Goal: Information Seeking & Learning: Learn about a topic

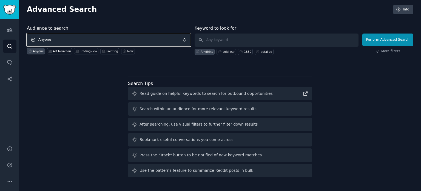
click at [71, 40] on span "Anyone" at bounding box center [109, 39] width 164 height 13
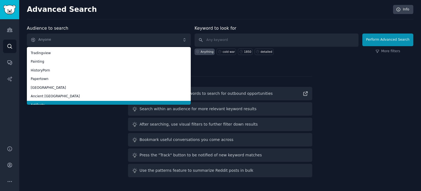
scroll to position [31, 0]
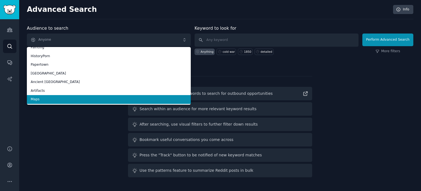
click at [58, 98] on span "Maps" at bounding box center [109, 99] width 156 height 5
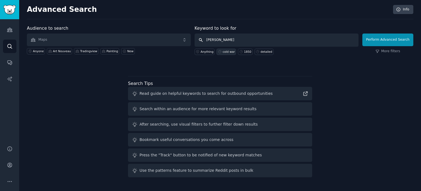
type input "[GEOGRAPHIC_DATA]"
click button "Perform Advanced Search" at bounding box center [388, 39] width 51 height 13
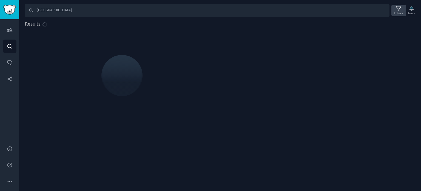
click at [399, 10] on icon at bounding box center [399, 8] width 4 height 4
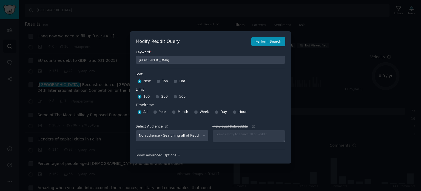
select select "f33d550f09"
click at [174, 97] on input "500" at bounding box center [176, 97] width 4 height 4
radio input "true"
click at [277, 43] on button "Perform Search" at bounding box center [269, 41] width 34 height 9
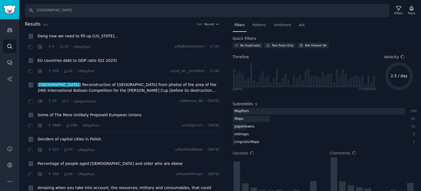
drag, startPoint x: 212, startPoint y: 24, endPoint x: 213, endPoint y: 21, distance: 3.3
click at [213, 23] on span "Recent" at bounding box center [210, 24] width 10 height 4
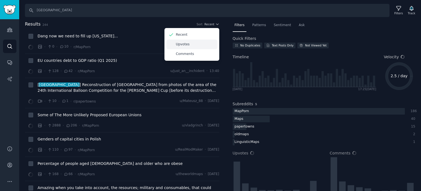
click at [194, 45] on div "Upvotes" at bounding box center [191, 44] width 51 height 10
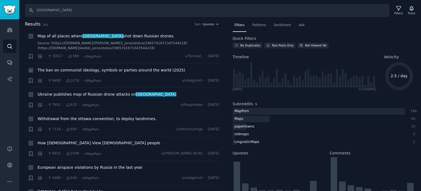
click at [65, 70] on span "The ban on communist ideology, symbols or parties around the world (2025)" at bounding box center [112, 70] width 148 height 6
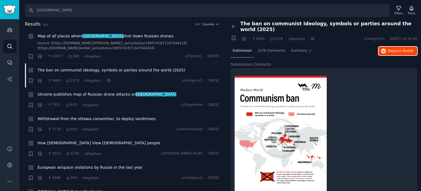
click at [391, 49] on span "Reply on Reddit" at bounding box center [400, 51] width 25 height 5
click at [73, 73] on div "The ban on communist ideology, symbols or parties around the world (2025)" at bounding box center [129, 71] width 182 height 8
click at [75, 95] on span "Ukraine publishes map of Russian drone attacks on [GEOGRAPHIC_DATA]" at bounding box center [107, 94] width 139 height 6
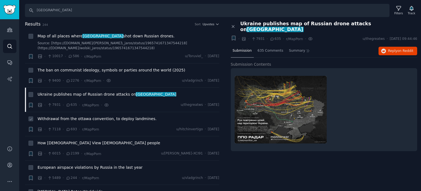
scroll to position [27, 0]
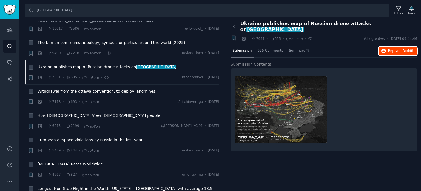
click at [393, 49] on span "Reply on Reddit" at bounding box center [400, 51] width 25 height 5
click at [73, 115] on span "How [DEMOGRAPHIC_DATA] View [DEMOGRAPHIC_DATA] people" at bounding box center [99, 115] width 123 height 6
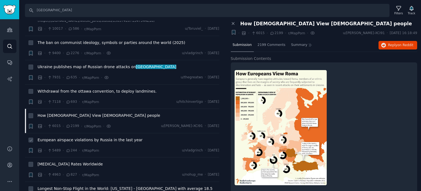
scroll to position [82, 0]
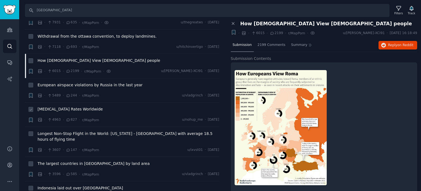
click at [66, 110] on span "[MEDICAL_DATA] Rates Worldwide" at bounding box center [70, 109] width 65 height 6
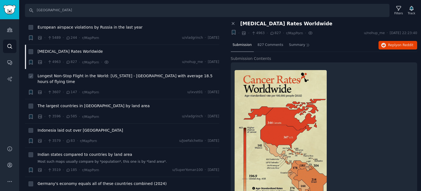
scroll to position [165, 0]
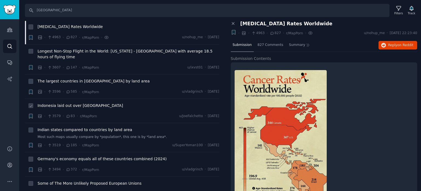
click at [60, 103] on span "Indonesia laid out over [GEOGRAPHIC_DATA]" at bounding box center [81, 106] width 86 height 6
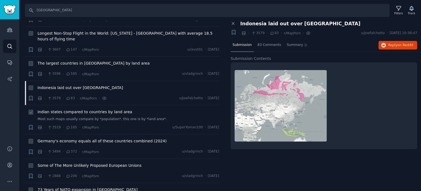
scroll to position [192, 0]
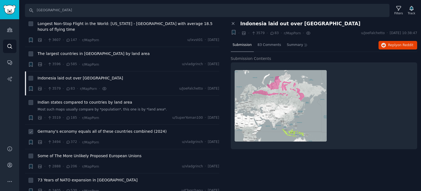
click at [68, 128] on span "Germany's economy equals all of these countries combined (2024)" at bounding box center [102, 131] width 129 height 6
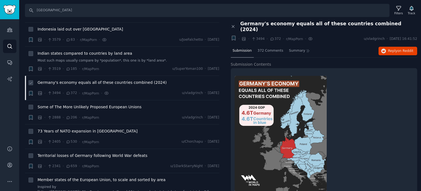
scroll to position [247, 0]
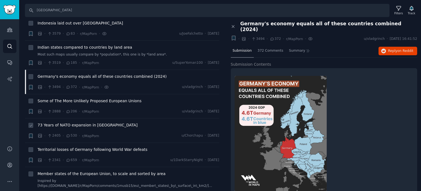
click at [63, 122] on span "73 Years of NATO expansion in [GEOGRAPHIC_DATA]" at bounding box center [88, 125] width 100 height 6
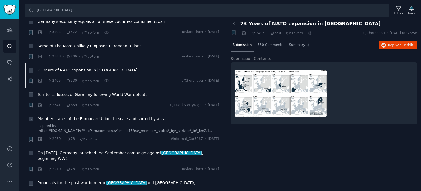
scroll to position [329, 0]
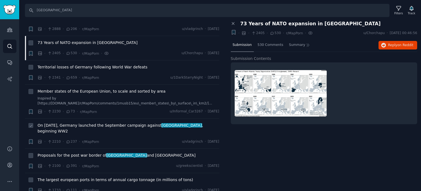
click at [70, 122] on span "On [DATE], Germany launched the September campaign against poland , beginning W…" at bounding box center [129, 128] width 182 height 12
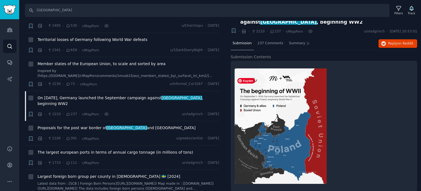
scroll to position [13, 0]
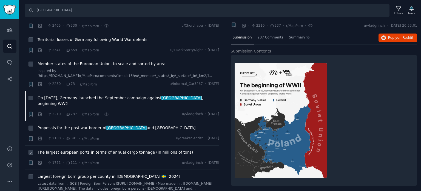
click at [103, 149] on span "The largest european ports in terms of annual cargo tonnage (in millions of ton…" at bounding box center [116, 152] width 156 height 6
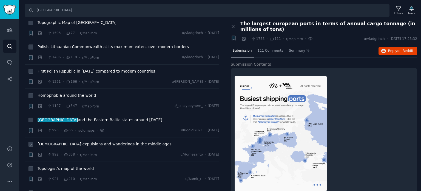
scroll to position [576, 0]
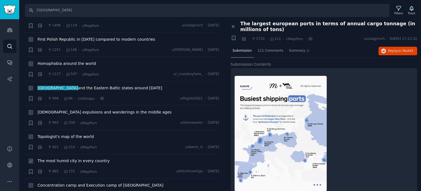
click at [54, 158] on span "The most humid city in every country" at bounding box center [74, 161] width 72 height 6
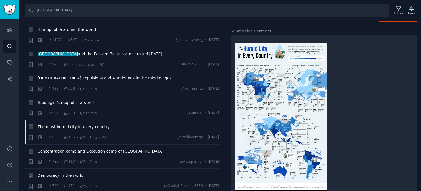
scroll to position [658, 0]
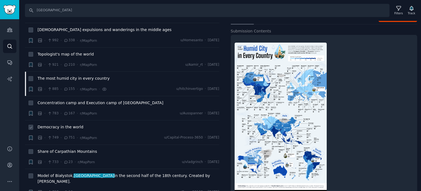
click at [53, 124] on span "Democracy in the world" at bounding box center [61, 127] width 46 height 6
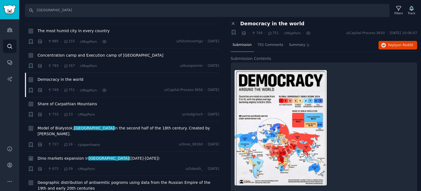
scroll to position [713, 0]
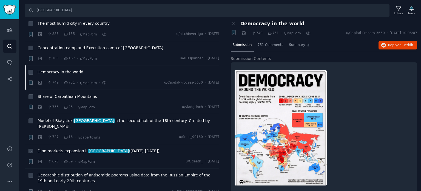
click at [61, 148] on span "Dino markets expansion in [GEOGRAPHIC_DATA] ([DATE]-[DATE])" at bounding box center [99, 151] width 122 height 6
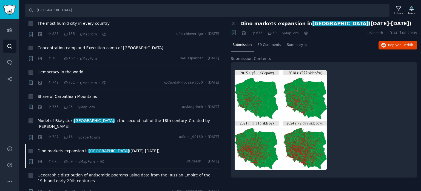
click at [77, 118] on span "[GEOGRAPHIC_DATA]" at bounding box center [94, 120] width 41 height 4
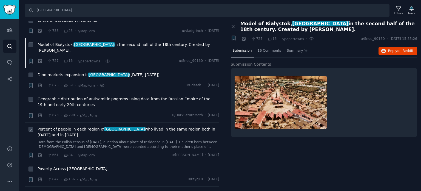
scroll to position [795, 0]
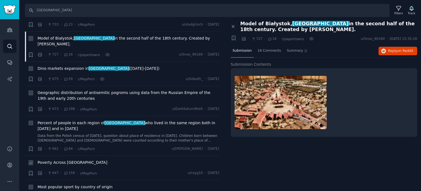
click at [56, 159] on span "Poverty Across [GEOGRAPHIC_DATA]" at bounding box center [73, 162] width 70 height 6
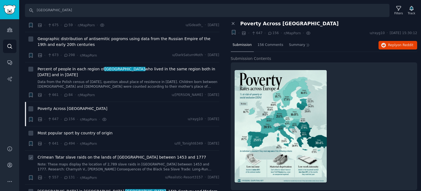
scroll to position [850, 0]
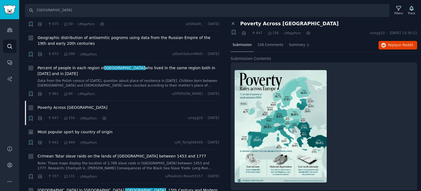
click at [57, 129] on span "Most popular sport by country of origin" at bounding box center [75, 132] width 75 height 6
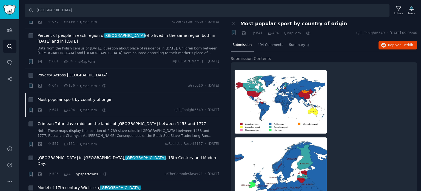
scroll to position [933, 0]
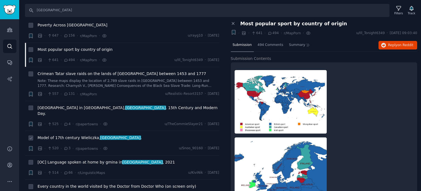
click at [61, 135] on span "Model of 17th century Wieliczka, [GEOGRAPHIC_DATA] ." at bounding box center [90, 138] width 104 height 6
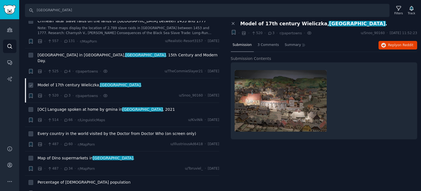
scroll to position [987, 0]
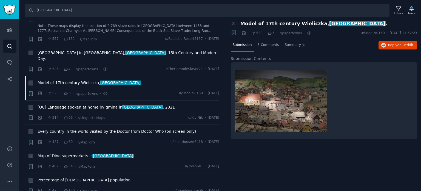
click at [71, 153] on span "Map of Dino supermarkets in [GEOGRAPHIC_DATA] ." at bounding box center [86, 156] width 97 height 6
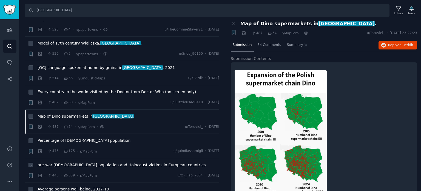
scroll to position [1042, 0]
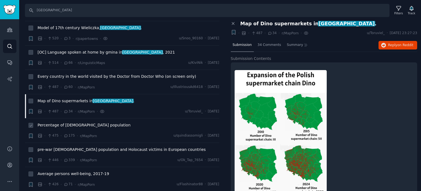
click at [69, 122] on span "Percentage of [DEMOGRAPHIC_DATA] population" at bounding box center [84, 125] width 93 height 6
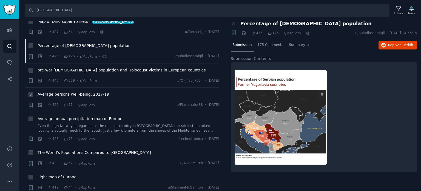
scroll to position [1125, 0]
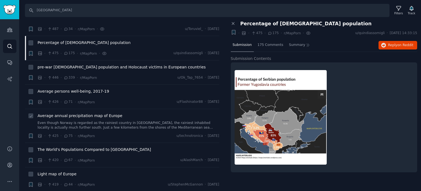
click at [63, 113] on span "Average annual precipitation map of Europe" at bounding box center [80, 116] width 85 height 6
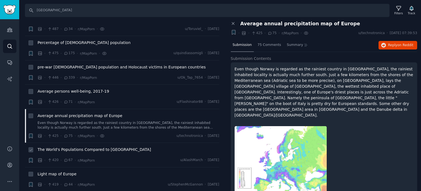
click at [71, 146] on span "The World's Populations Compared to [GEOGRAPHIC_DATA]" at bounding box center [95, 149] width 114 height 6
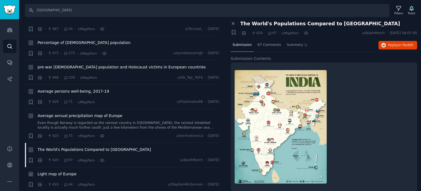
click at [61, 171] on span "Light map of Europe" at bounding box center [57, 174] width 39 height 6
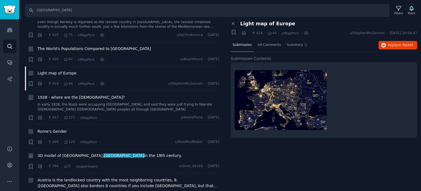
scroll to position [1234, 0]
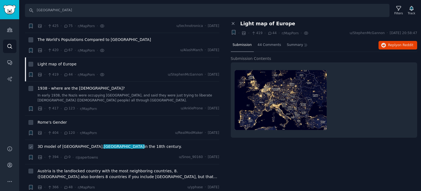
click at [68, 143] on span "3D model of [GEOGRAPHIC_DATA], [GEOGRAPHIC_DATA] in the 18th century." at bounding box center [110, 146] width 144 height 6
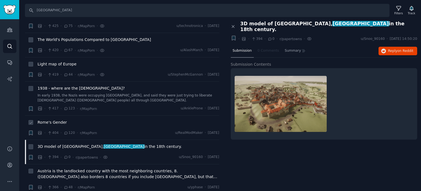
click at [49, 119] on span "Rome's Gender" at bounding box center [52, 122] width 29 height 6
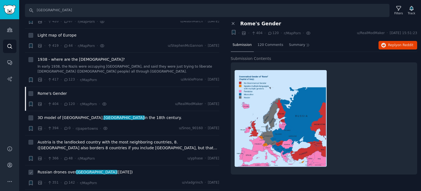
scroll to position [1289, 0]
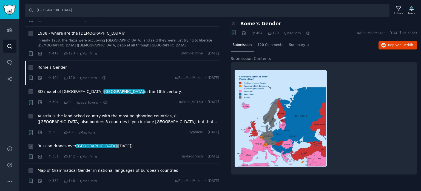
click at [69, 143] on span "Russian drones over [GEOGRAPHIC_DATA] ([DATE])" at bounding box center [85, 146] width 95 height 6
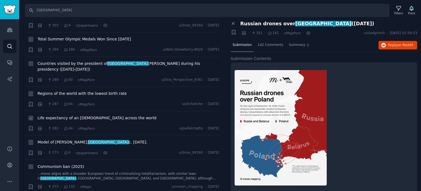
scroll to position [1509, 0]
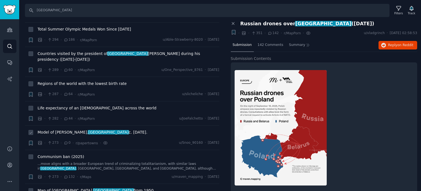
click at [63, 129] on span "Model of [PERSON_NAME], [GEOGRAPHIC_DATA] c. [DATE]." at bounding box center [93, 132] width 110 height 6
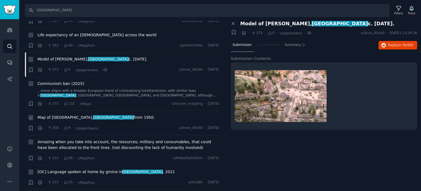
scroll to position [1591, 0]
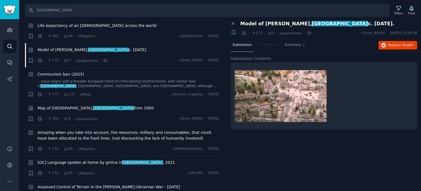
click at [45, 105] on span "Map of [GEOGRAPHIC_DATA], [GEOGRAPHIC_DATA] from 1950." at bounding box center [96, 108] width 117 height 6
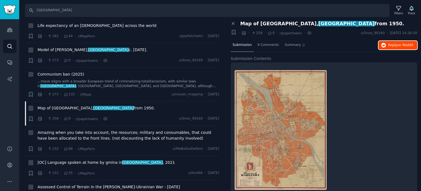
click at [391, 46] on span "Reply on Reddit" at bounding box center [400, 45] width 25 height 5
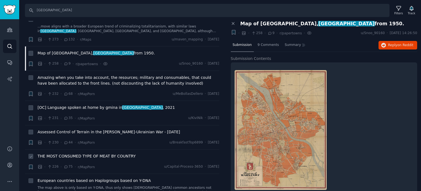
click at [58, 153] on span "THE MOST CONSUMED TYPE OF MEAT BY COUNTRY" at bounding box center [87, 156] width 98 height 6
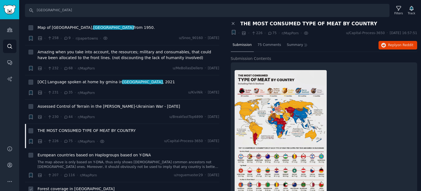
scroll to position [1728, 0]
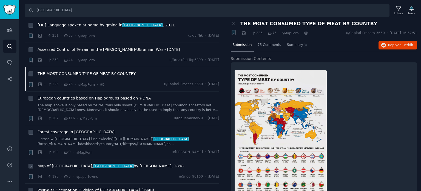
click at [64, 163] on span "Map of [GEOGRAPHIC_DATA], [GEOGRAPHIC_DATA] by [PERSON_NAME], 1898." at bounding box center [112, 166] width 148 height 6
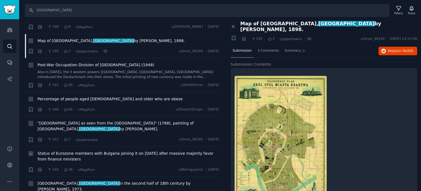
scroll to position [1865, 0]
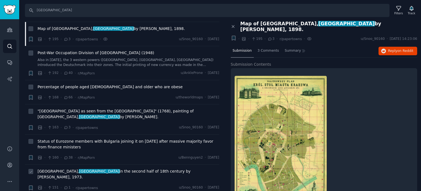
click at [80, 168] on span "[GEOGRAPHIC_DATA], [GEOGRAPHIC_DATA] in the second half of 18th century by [PER…" at bounding box center [129, 174] width 182 height 12
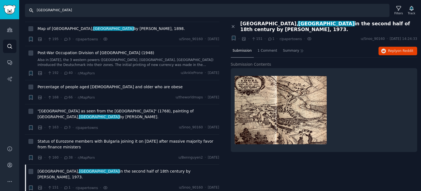
drag, startPoint x: 49, startPoint y: 11, endPoint x: 14, endPoint y: 7, distance: 35.3
click at [15, 7] on div "Audiences Search Conversations AI Reports Help Account More Search poland Filte…" at bounding box center [210, 95] width 421 height 191
type input "[GEOGRAPHIC_DATA]"
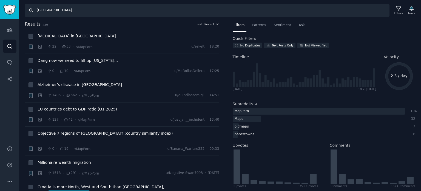
click at [213, 25] on span "Recent" at bounding box center [210, 24] width 10 height 4
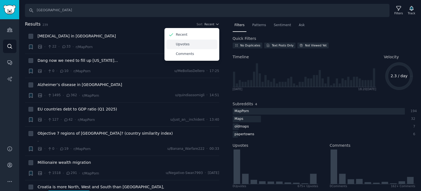
click at [192, 45] on div "Upvotes" at bounding box center [191, 44] width 51 height 10
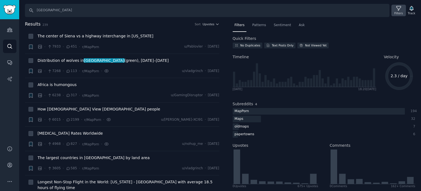
click at [397, 12] on div "Filters" at bounding box center [399, 13] width 9 height 4
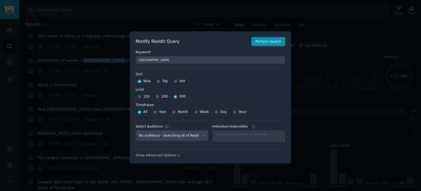
select select "f33d550f09"
click at [348, 89] on div at bounding box center [210, 95] width 421 height 191
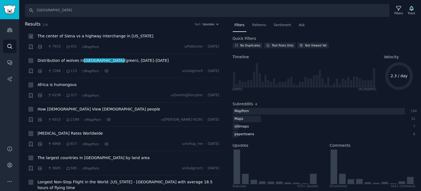
click at [70, 36] on span "The center of Siena vs a highway interchange in [US_STATE]" at bounding box center [96, 36] width 116 height 6
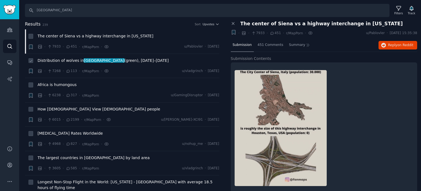
click at [53, 60] on span "Distribution of wolves in [GEOGRAPHIC_DATA] (green), [DATE]–[DATE]" at bounding box center [103, 61] width 131 height 6
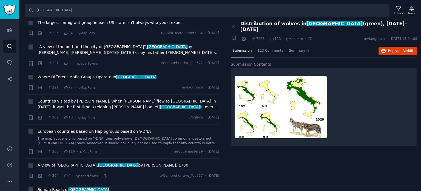
scroll to position [2030, 0]
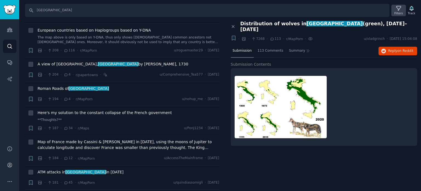
click at [400, 8] on icon at bounding box center [399, 8] width 6 height 6
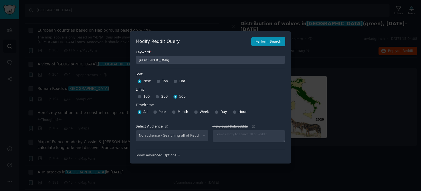
select select "f33d550f09"
click at [159, 81] on input "Top" at bounding box center [159, 81] width 4 height 4
radio input "true"
click at [272, 43] on button "Perform Search" at bounding box center [269, 41] width 34 height 9
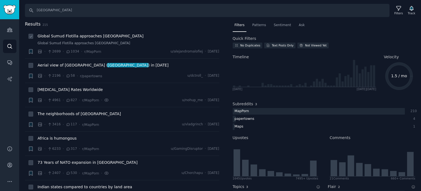
click at [83, 35] on span "Global Sumud Flotilla approaches [GEOGRAPHIC_DATA]" at bounding box center [91, 36] width 106 height 6
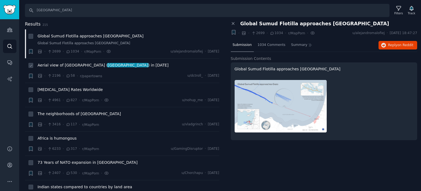
click at [59, 66] on span "Aerial view of [GEOGRAPHIC_DATA] ( [GEOGRAPHIC_DATA] ) in [DATE]" at bounding box center [103, 65] width 131 height 6
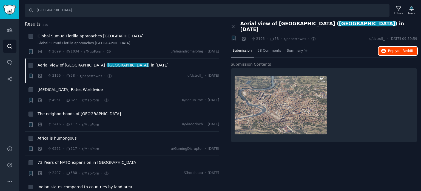
click at [383, 49] on icon "button" at bounding box center [384, 51] width 5 height 5
click at [60, 90] on span "[MEDICAL_DATA] Rates Worldwide" at bounding box center [70, 90] width 65 height 6
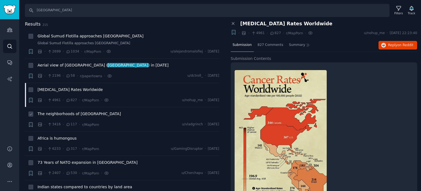
click at [66, 112] on span "The neighborhoods of [GEOGRAPHIC_DATA]" at bounding box center [79, 114] width 83 height 6
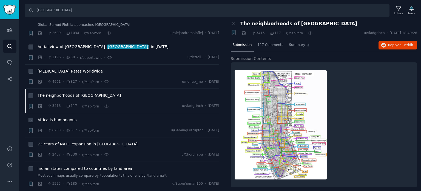
scroll to position [27, 0]
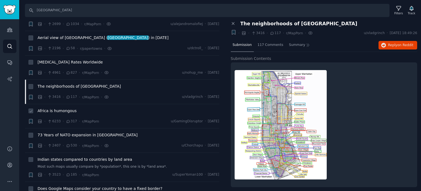
click at [57, 109] on span "Africa is humongous" at bounding box center [57, 111] width 39 height 6
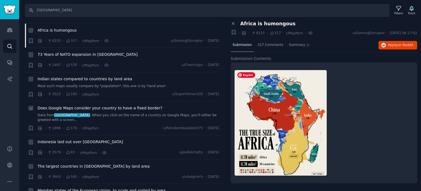
scroll to position [110, 0]
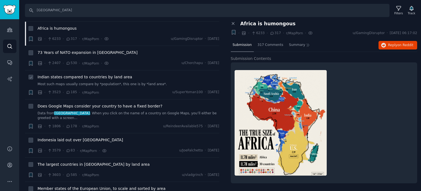
click at [56, 78] on span "Indian states compared to countries by land area" at bounding box center [85, 77] width 95 height 6
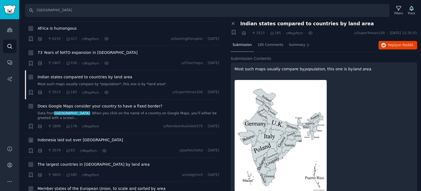
click at [73, 137] on span "Indonesia laid out over [GEOGRAPHIC_DATA]" at bounding box center [81, 140] width 86 height 6
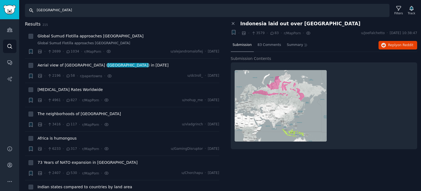
click at [75, 12] on input "[GEOGRAPHIC_DATA]" at bounding box center [207, 10] width 365 height 13
click at [61, 36] on span "Global Sumud Flotilla approaches [GEOGRAPHIC_DATA]" at bounding box center [91, 36] width 106 height 6
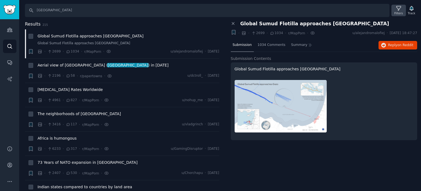
click at [397, 12] on div "Filters" at bounding box center [399, 13] width 9 height 4
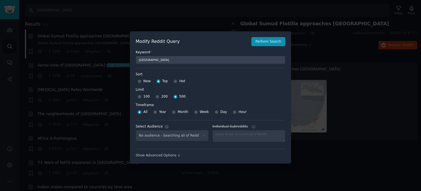
select select "f33d550f09"
click at [267, 40] on button "Perform Search" at bounding box center [269, 41] width 34 height 9
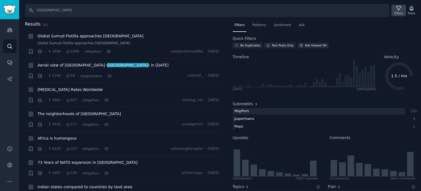
click at [401, 10] on icon at bounding box center [399, 8] width 6 height 6
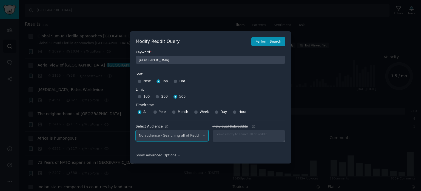
select select "f33d550f09"
click at [171, 140] on select "No audience - Searching all of Reddit Tradingview - 5 Subreddits Art Nouveau - …" at bounding box center [172, 135] width 73 height 11
click at [136, 130] on select "No audience - Searching all of Reddit Tradingview - 5 Subreddits Art Nouveau - …" at bounding box center [172, 135] width 73 height 11
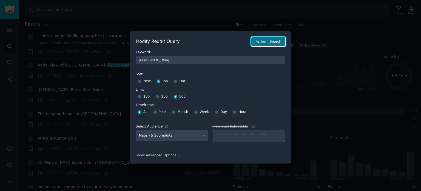
click at [270, 42] on button "Perform Search" at bounding box center [269, 41] width 34 height 9
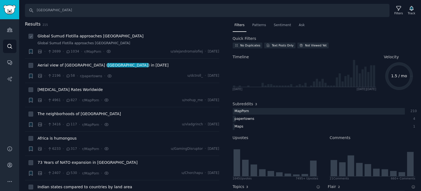
click at [63, 33] on li "+ Global Sumud Flotilla approaches [GEOGRAPHIC_DATA] Global Sumud Flotilla appr…" at bounding box center [122, 43] width 194 height 29
click at [66, 116] on span "The neighborhoods of [GEOGRAPHIC_DATA]" at bounding box center [79, 114] width 83 height 6
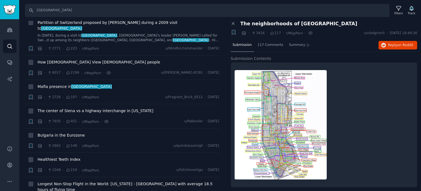
scroll to position [411, 0]
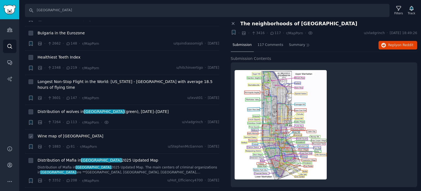
click at [57, 133] on span "Wine map of [GEOGRAPHIC_DATA]" at bounding box center [71, 136] width 66 height 6
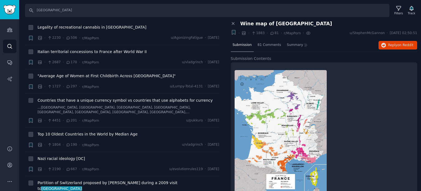
scroll to position [603, 0]
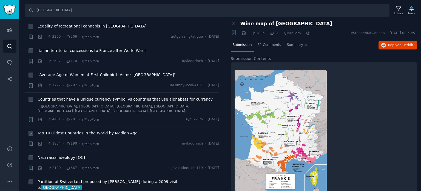
click at [60, 130] on span "Top 10 Oldest Countries in the World by Median Age" at bounding box center [88, 133] width 100 height 6
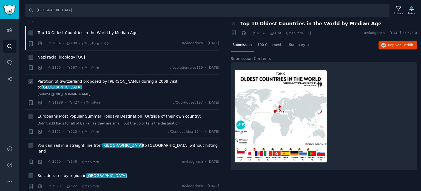
scroll to position [795, 0]
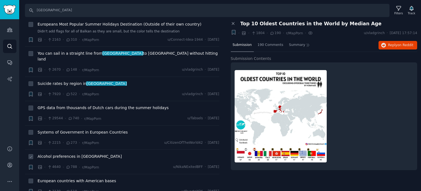
click at [57, 153] on span "Alcohol preferences in [GEOGRAPHIC_DATA]" at bounding box center [80, 156] width 84 height 6
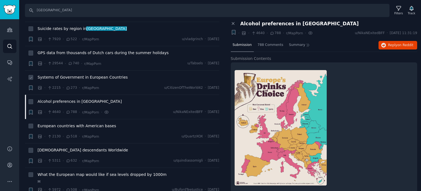
scroll to position [823, 0]
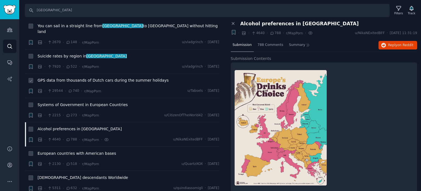
click at [56, 77] on span "GPS data from thousands of Dutch cars during the summer holidays" at bounding box center [103, 80] width 131 height 6
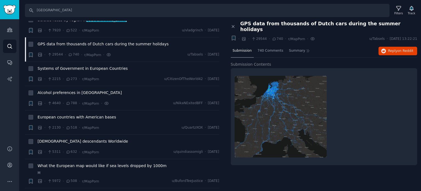
scroll to position [987, 0]
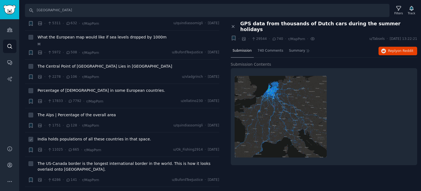
click at [69, 136] on span "India holds populations of all these countries in that space." at bounding box center [95, 139] width 114 height 6
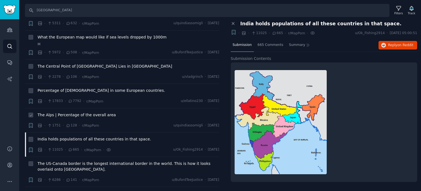
click at [65, 112] on span "The Alps | Percentage of the overall area" at bounding box center [77, 115] width 78 height 6
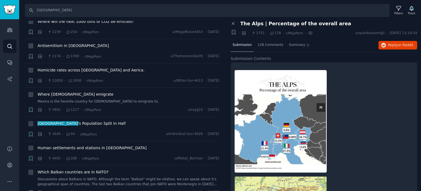
scroll to position [1563, 0]
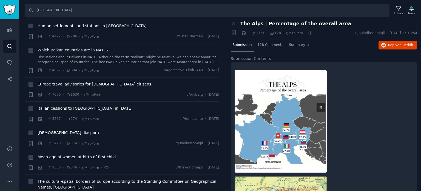
click at [50, 130] on span "[DEMOGRAPHIC_DATA] diaspora" at bounding box center [68, 133] width 61 height 6
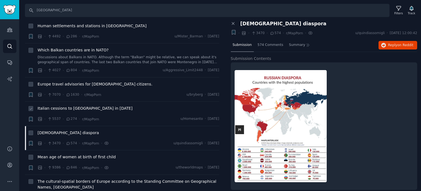
click at [57, 105] on span "Italian cessions to [GEOGRAPHIC_DATA] in [DATE]" at bounding box center [85, 108] width 95 height 6
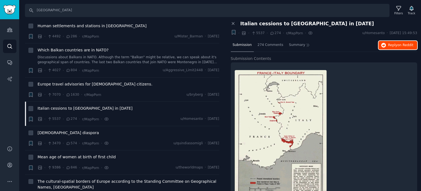
click at [395, 45] on span "Reply on Reddit" at bounding box center [400, 45] width 25 height 5
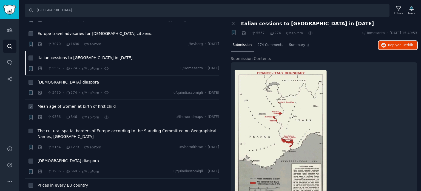
scroll to position [1618, 0]
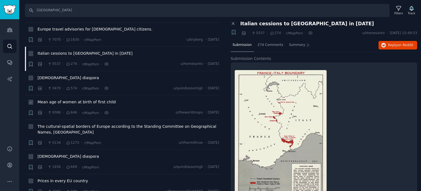
click at [61, 99] on div "Mean age of women at birth of first child" at bounding box center [129, 103] width 182 height 8
click at [63, 99] on span "Mean age of women at birth of first child" at bounding box center [77, 102] width 78 height 6
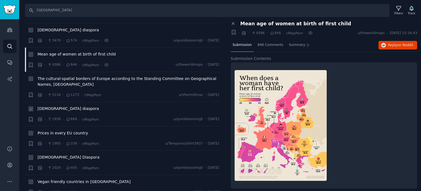
scroll to position [1673, 0]
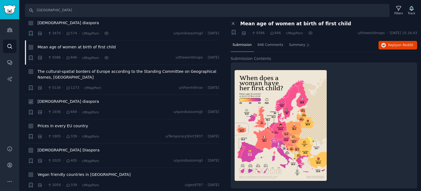
click at [49, 98] on span "[DEMOGRAPHIC_DATA] diaspora" at bounding box center [68, 101] width 61 height 6
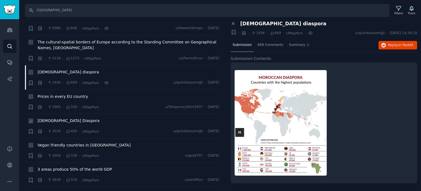
scroll to position [1728, 0]
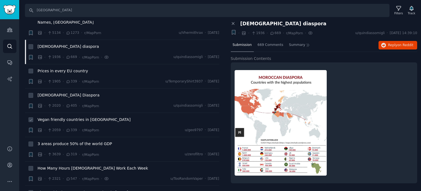
click at [53, 117] on span "Vegan friendly countries in [GEOGRAPHIC_DATA]" at bounding box center [84, 120] width 93 height 6
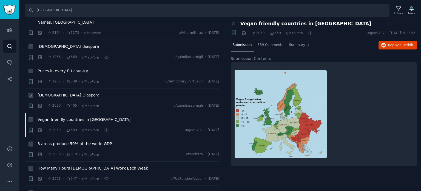
click at [48, 92] on span "[DEMOGRAPHIC_DATA] Diaspora" at bounding box center [69, 95] width 62 height 6
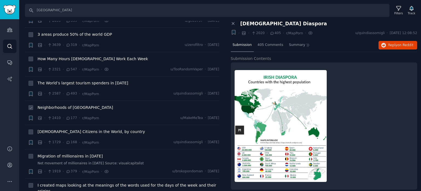
scroll to position [1838, 0]
click at [75, 128] on span "[DEMOGRAPHIC_DATA] Citizens in the World, by country" at bounding box center [92, 131] width 108 height 6
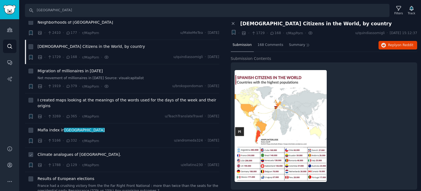
scroll to position [1948, 0]
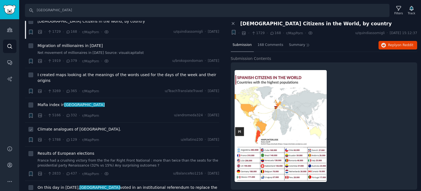
click at [58, 126] on span "Climate analogues of [GEOGRAPHIC_DATA]." at bounding box center [80, 129] width 84 height 6
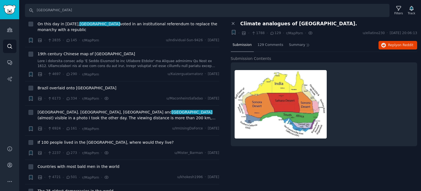
scroll to position [2112, 0]
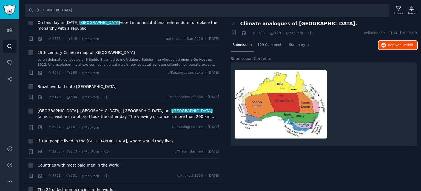
click at [385, 48] on button "Reply on Reddit" at bounding box center [398, 45] width 39 height 9
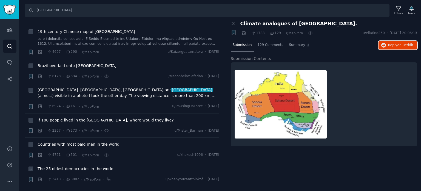
scroll to position [2167, 0]
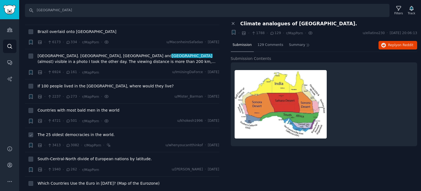
click at [77, 132] on span "The 25 oldest democracies in the world." at bounding box center [76, 135] width 77 height 6
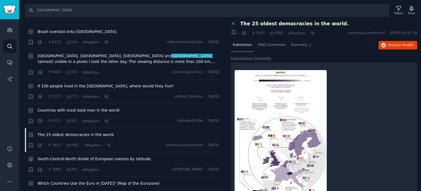
click at [88, 156] on span "South-Central-North divide of European nations by latitude." at bounding box center [95, 159] width 114 height 6
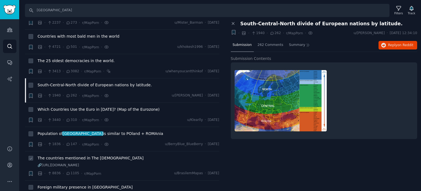
scroll to position [2249, 0]
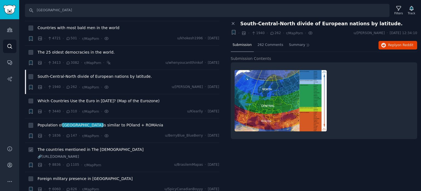
click at [81, 146] on span "The countries mentioned in The [DEMOGRAPHIC_DATA]" at bounding box center [91, 149] width 106 height 6
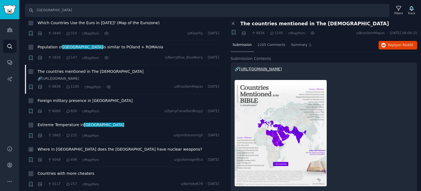
scroll to position [2332, 0]
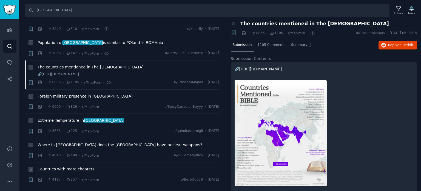
click at [73, 166] on span "Countries with more cheaters" at bounding box center [66, 169] width 57 height 6
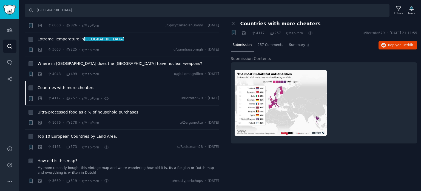
scroll to position [2414, 0]
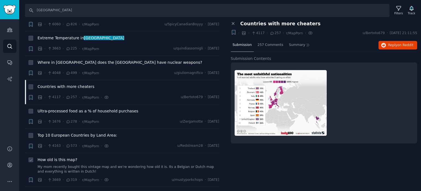
click at [61, 157] on span "How old is this map?" at bounding box center [58, 160] width 40 height 6
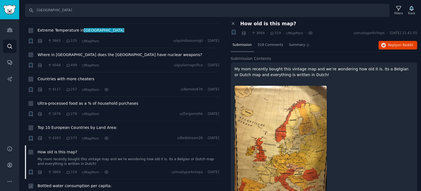
scroll to position [2496, 0]
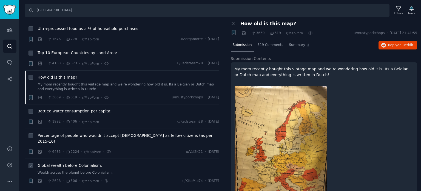
click at [64, 162] on span "Global wealth before Colonialism." at bounding box center [70, 165] width 64 height 6
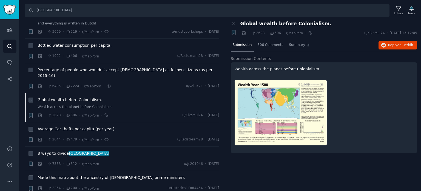
scroll to position [2578, 0]
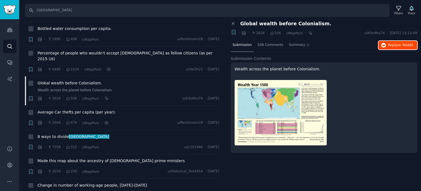
click at [390, 46] on span "Reply on Reddit" at bounding box center [400, 45] width 25 height 5
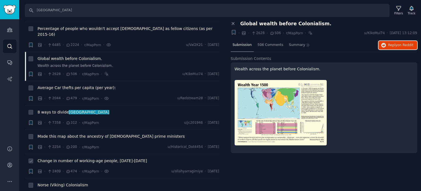
scroll to position [2606, 0]
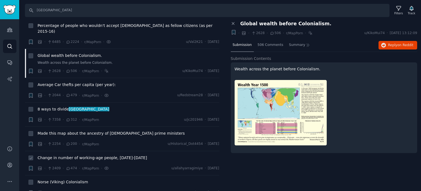
click at [80, 155] on span "Change in number of working-age people, [DATE]-[DATE]" at bounding box center [93, 158] width 110 height 6
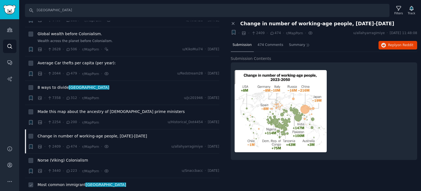
scroll to position [2661, 0]
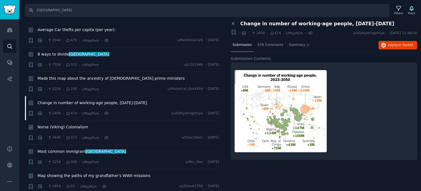
click at [56, 124] on span "Norse (Viking) Colonialism" at bounding box center [63, 127] width 50 height 6
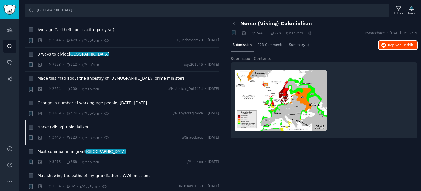
click at [389, 46] on span "Reply on Reddit" at bounding box center [400, 45] width 25 height 5
